Goal: Ask a question

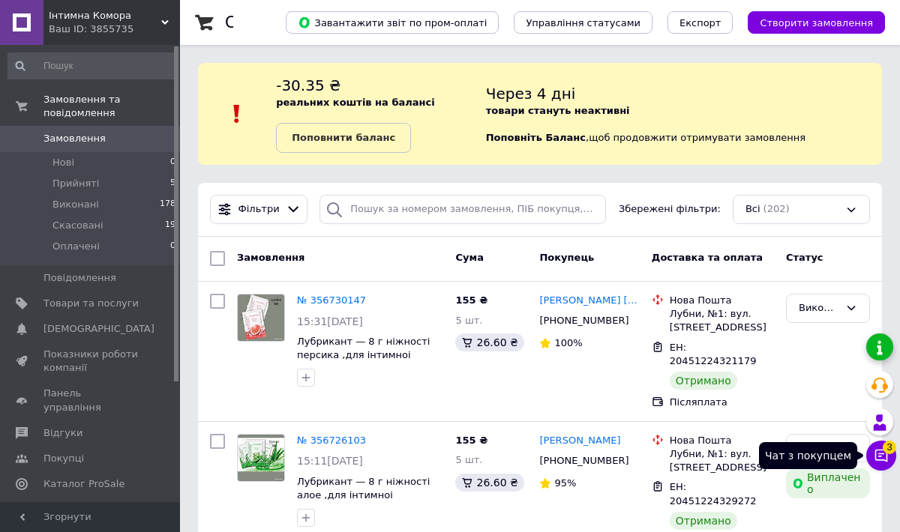
click at [881, 451] on icon at bounding box center [881, 456] width 13 height 13
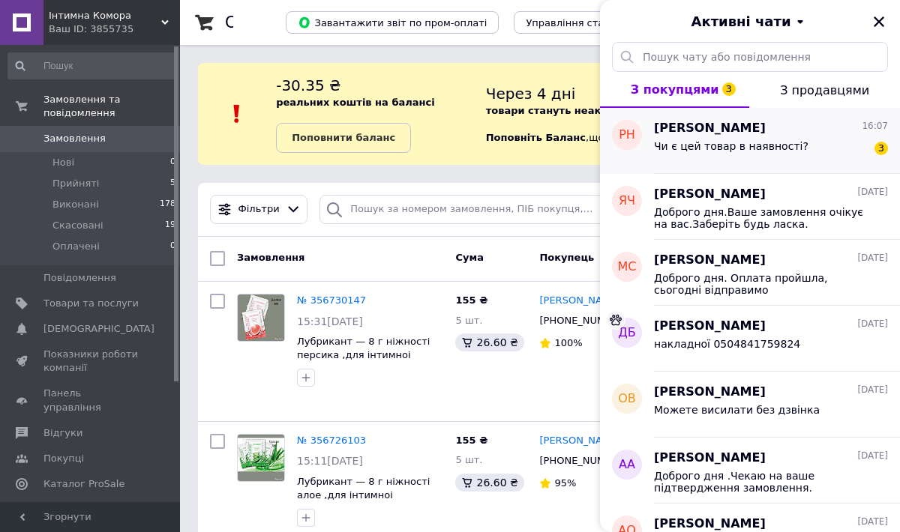
click at [711, 137] on div "Чи є цей товар в наявності? 3" at bounding box center [771, 149] width 234 height 24
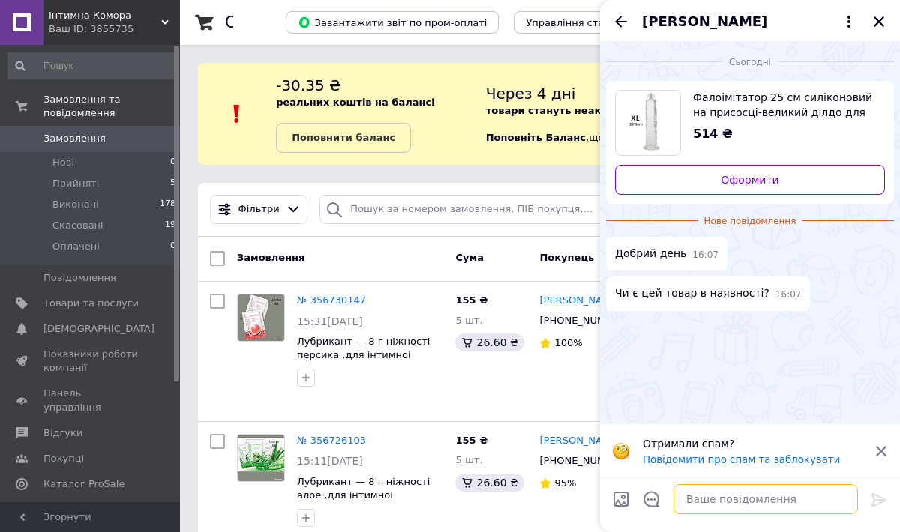
click at [687, 496] on textarea at bounding box center [765, 499] width 184 height 30
type textarea "Добрий день.Так"
click at [872, 500] on icon at bounding box center [879, 500] width 18 height 18
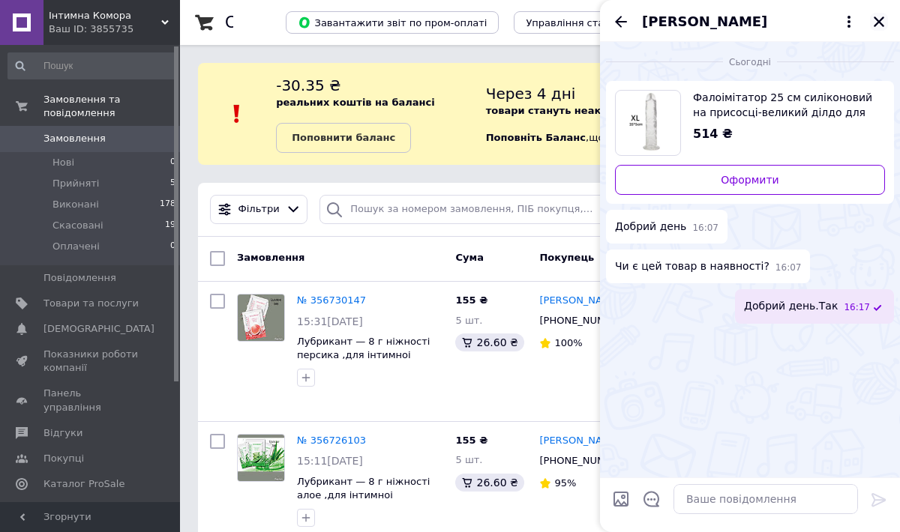
click at [879, 22] on icon "Закрити" at bounding box center [878, 21] width 10 height 10
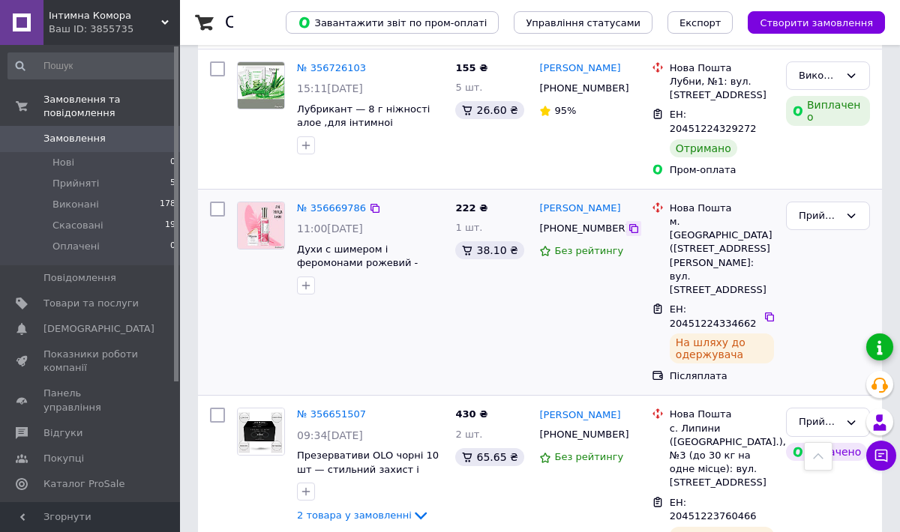
scroll to position [379, 0]
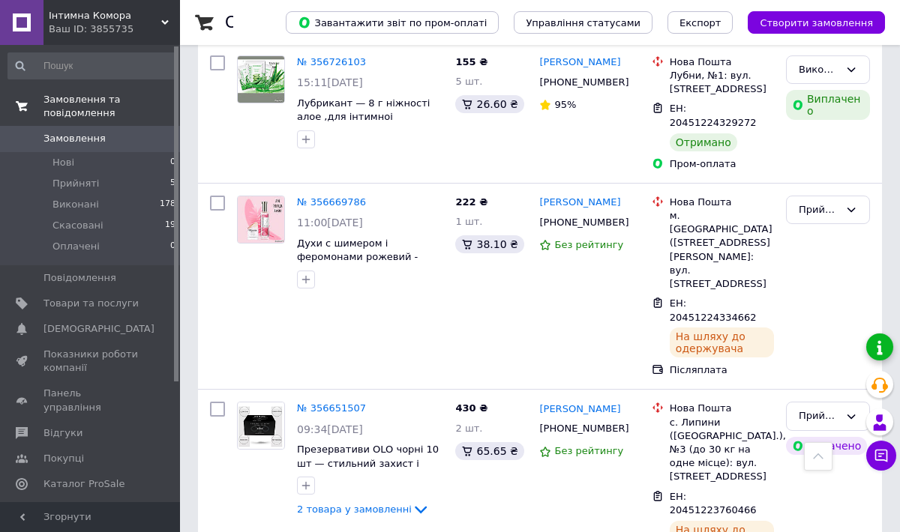
click at [85, 97] on span "Замовлення та повідомлення" at bounding box center [111, 106] width 136 height 27
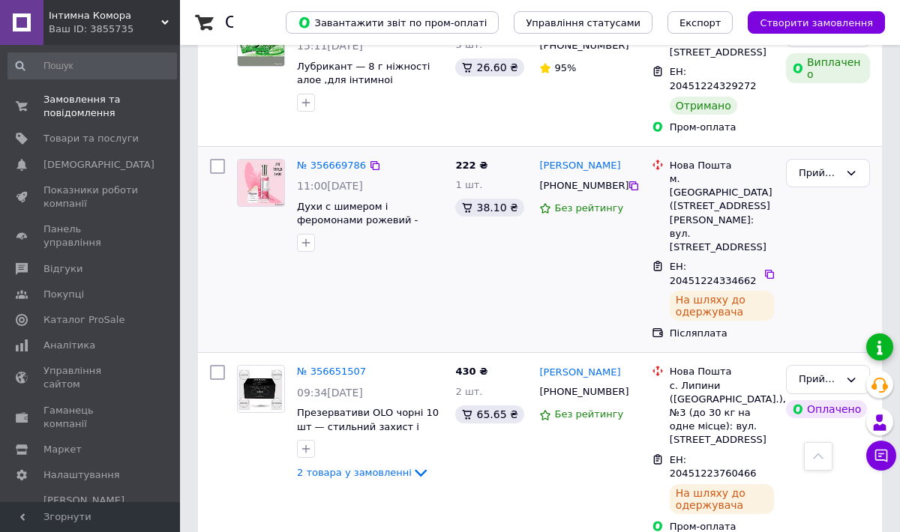
scroll to position [417, 0]
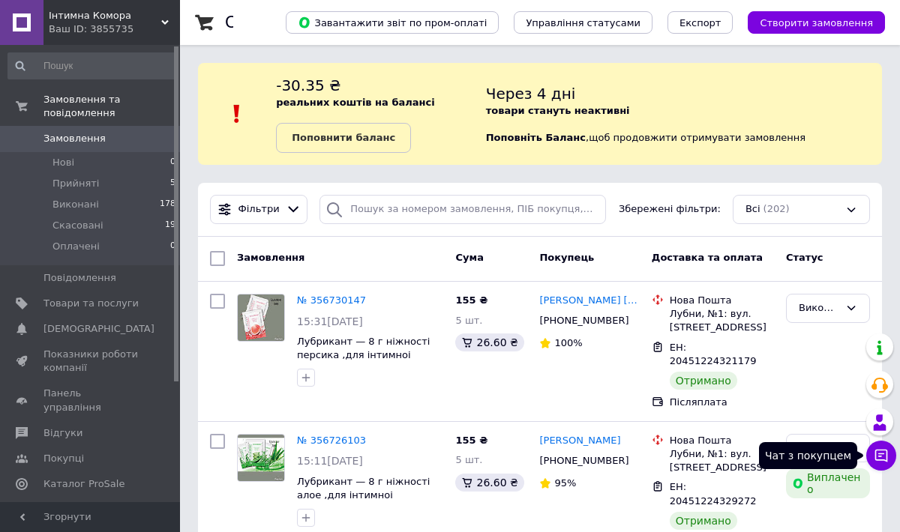
click at [883, 453] on icon at bounding box center [881, 456] width 13 height 13
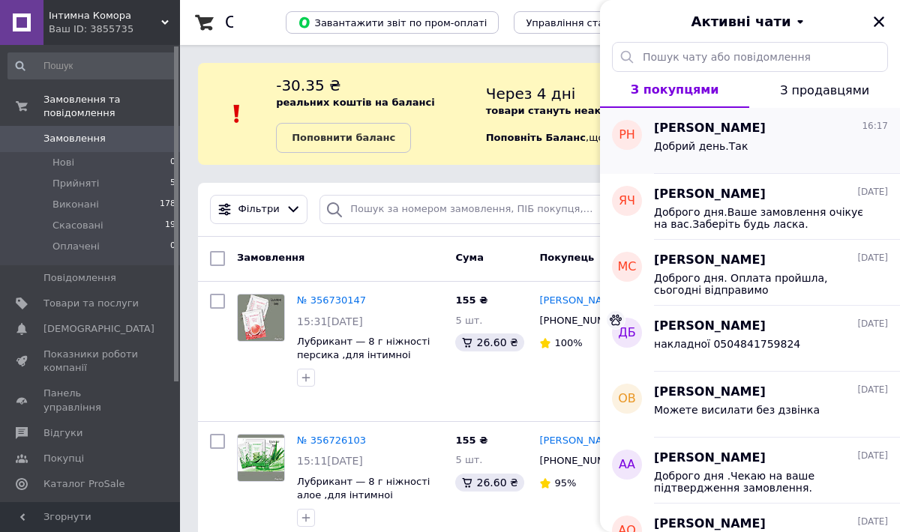
click at [717, 128] on span "[PERSON_NAME]" at bounding box center [710, 128] width 112 height 17
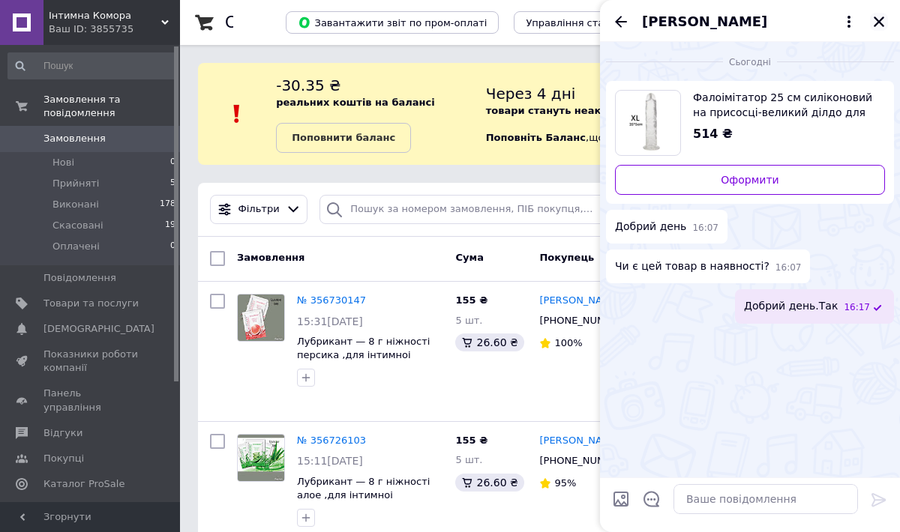
click at [879, 19] on icon "Закрити" at bounding box center [878, 21] width 10 height 10
